Goal: Information Seeking & Learning: Learn about a topic

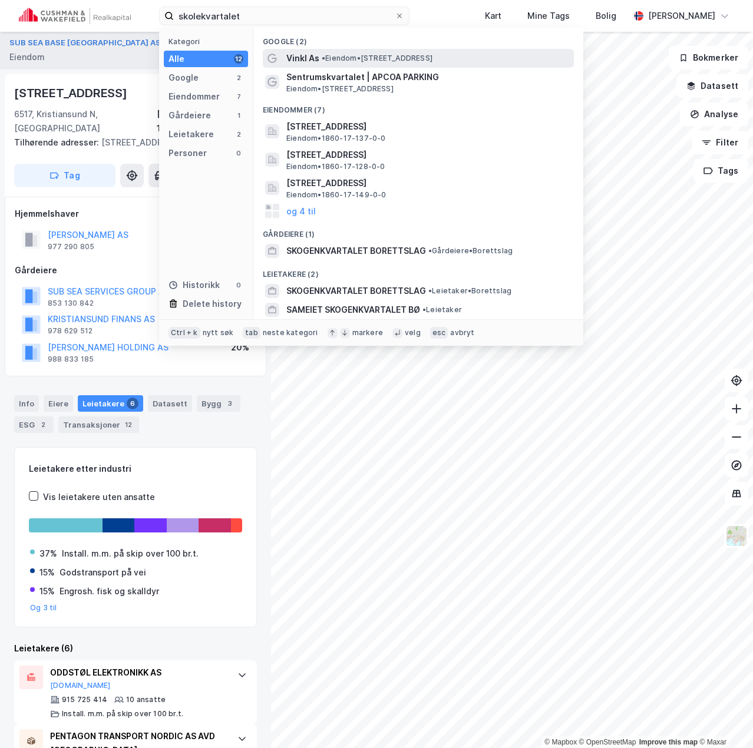
click at [321, 58] on div "Vinkl As • Eiendom • [STREET_ADDRESS]" at bounding box center [428, 58] width 285 height 14
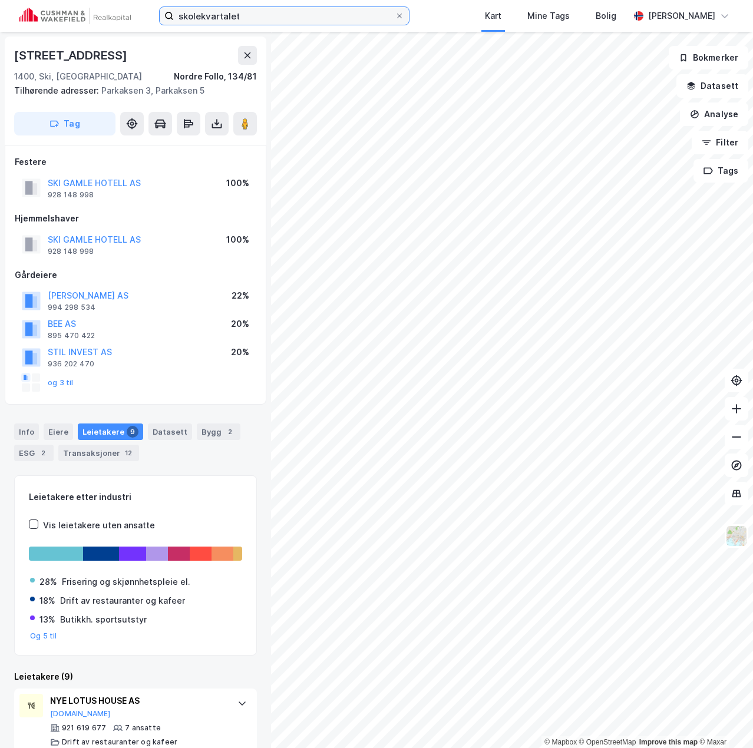
click at [301, 14] on input "skolekvartalet" at bounding box center [284, 16] width 221 height 18
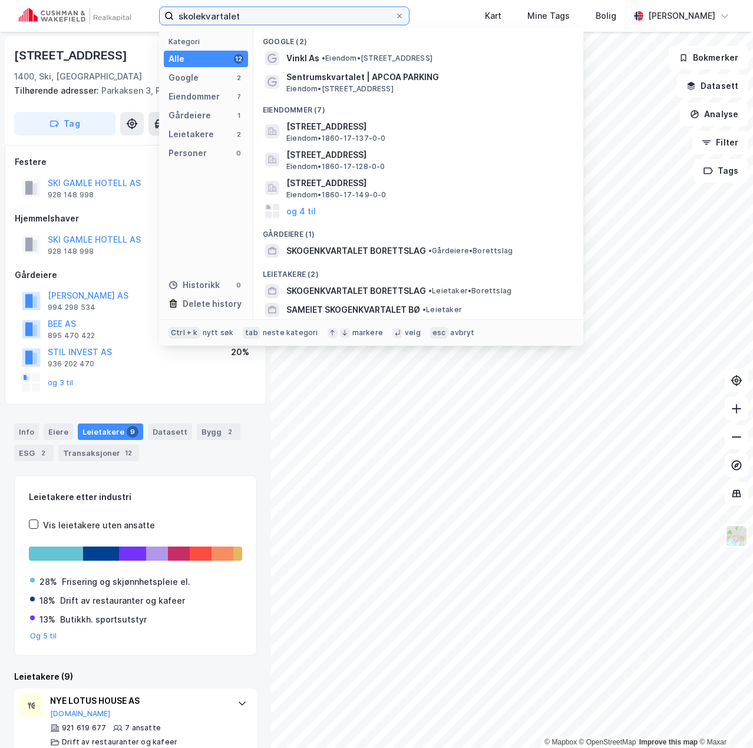
drag, startPoint x: 253, startPoint y: 13, endPoint x: 87, endPoint y: 8, distance: 166.8
click at [87, 8] on div "skolekvartalet Kategori Alle 12 Google 2 Eiendommer 7 Gårdeiere 1 Leietakere 2 …" at bounding box center [376, 16] width 753 height 32
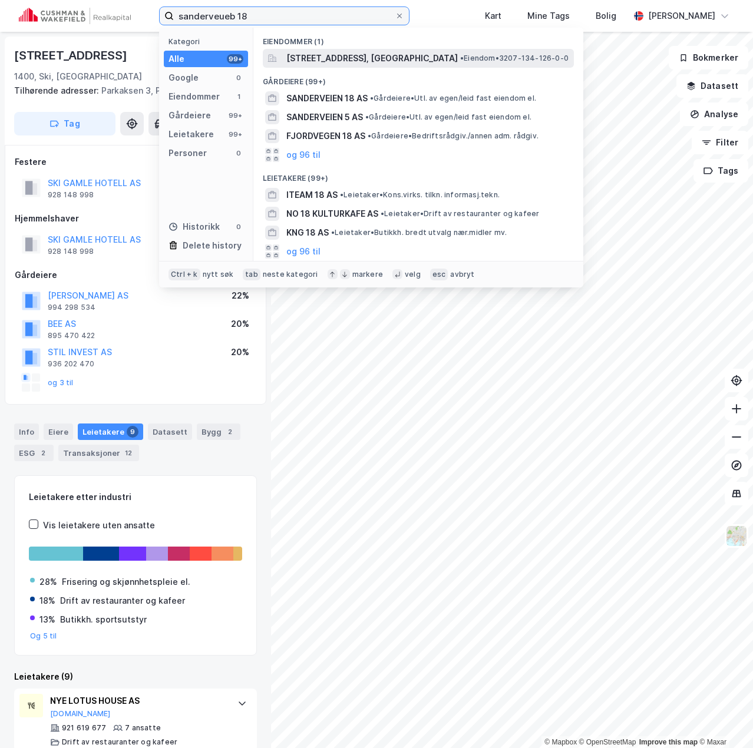
type input "sanderveueb 18"
click at [338, 60] on span "[STREET_ADDRESS], [GEOGRAPHIC_DATA]" at bounding box center [371, 58] width 171 height 14
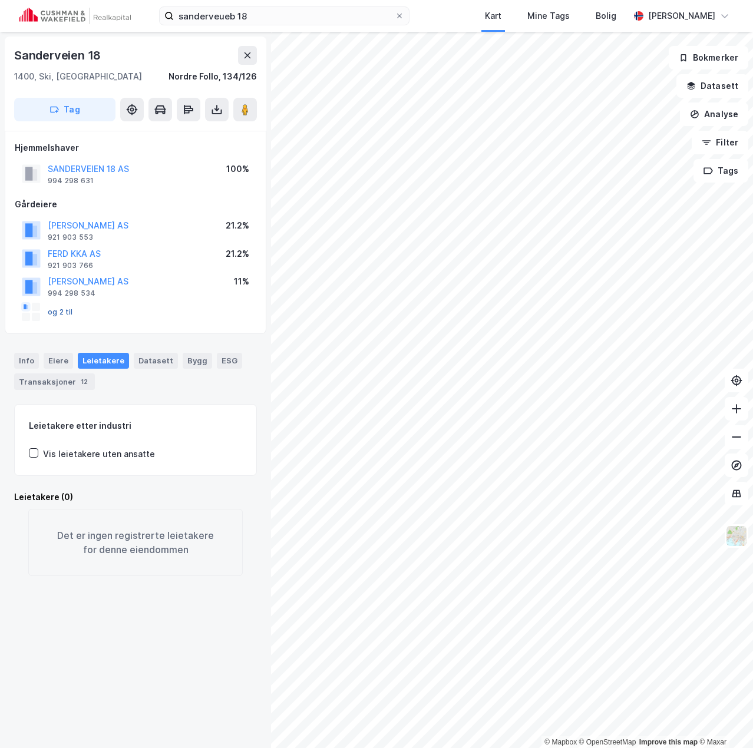
click at [0, 0] on button "og 2 til" at bounding box center [0, 0] width 0 height 0
